Goal: Task Accomplishment & Management: Use online tool/utility

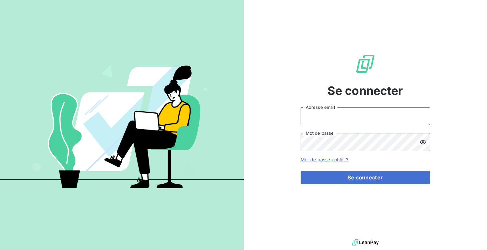
click at [322, 108] on input "Adresse email" at bounding box center [366, 116] width 130 height 18
type input "admin@kiloutou"
click at [301, 171] on button "Se connecter" at bounding box center [366, 178] width 130 height 14
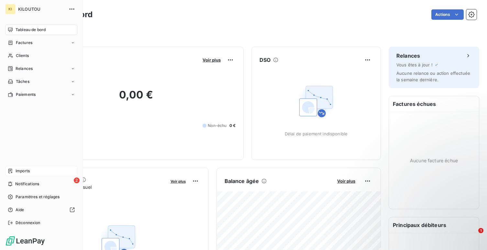
click at [17, 171] on span "Imports" at bounding box center [23, 171] width 14 height 6
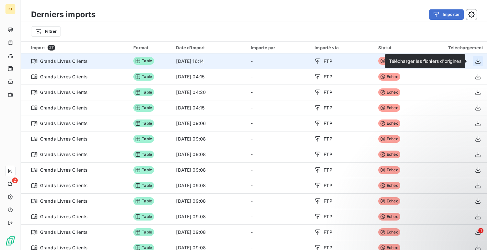
click at [475, 60] on icon "button" at bounding box center [478, 61] width 6 height 6
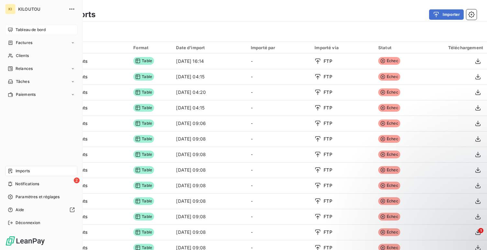
click at [15, 28] on div "Tableau de bord" at bounding box center [41, 30] width 72 height 10
